Goal: Task Accomplishment & Management: Use online tool/utility

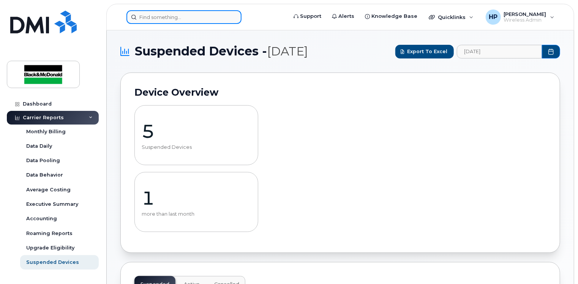
click at [144, 14] on input at bounding box center [183, 17] width 115 height 14
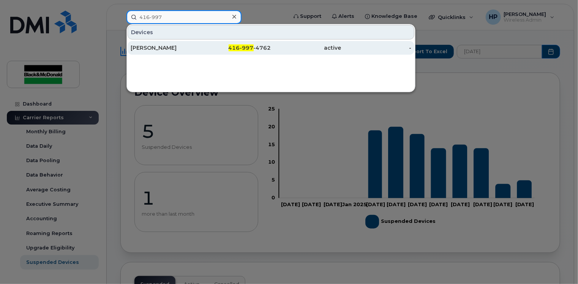
type input "416-997"
click at [184, 45] on div "[PERSON_NAME]" at bounding box center [166, 48] width 70 height 8
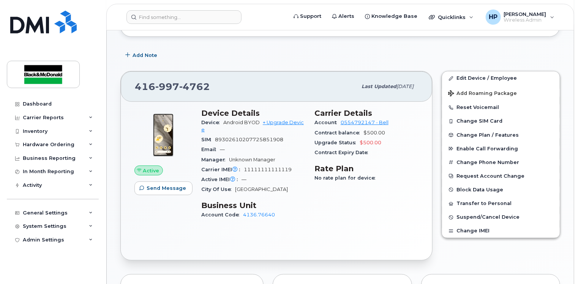
scroll to position [125, 0]
click at [483, 227] on button "Change IMEI" at bounding box center [501, 231] width 118 height 14
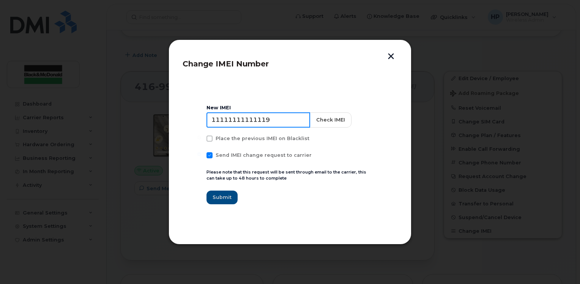
click at [273, 120] on input "11111111111119" at bounding box center [259, 119] width 104 height 15
type input "1"
type input "357167790649749"
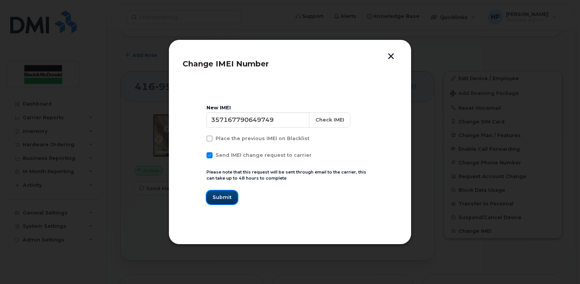
click at [234, 197] on button "Submit" at bounding box center [222, 198] width 31 height 14
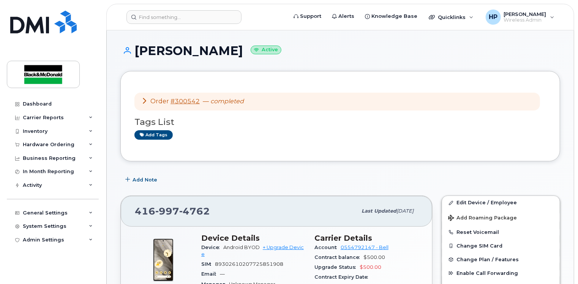
scroll to position [0, 0]
